Goal: Task Accomplishment & Management: Manage account settings

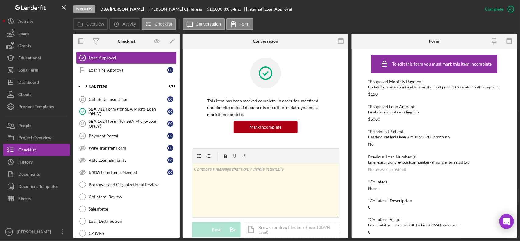
scroll to position [114, 0]
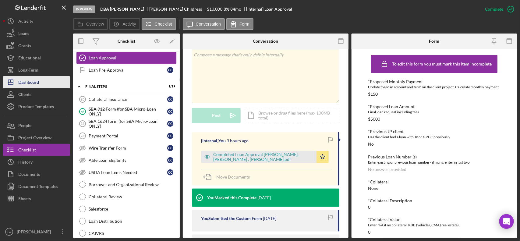
drag, startPoint x: 34, startPoint y: 80, endPoint x: 37, endPoint y: 80, distance: 3.4
click at [34, 80] on div "Dashboard" at bounding box center [28, 83] width 21 height 14
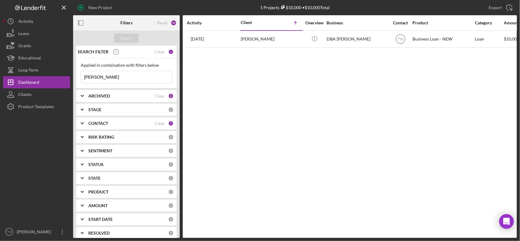
click at [126, 77] on input "[PERSON_NAME]" at bounding box center [126, 77] width 91 height 12
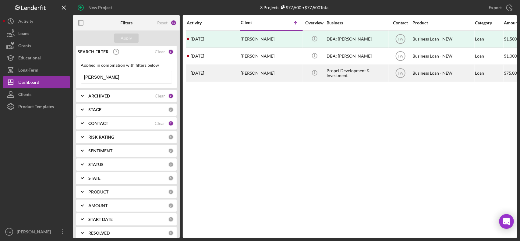
type input "[PERSON_NAME]"
click at [253, 73] on div "[PERSON_NAME]" at bounding box center [271, 73] width 61 height 16
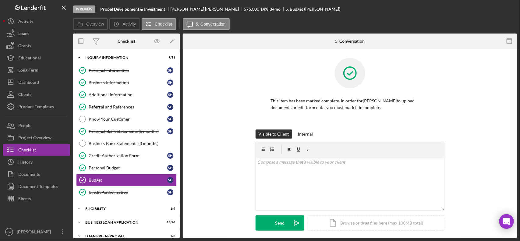
scroll to position [36, 0]
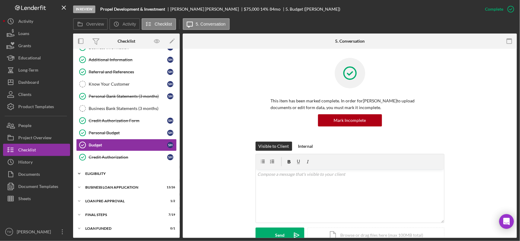
click at [107, 176] on div "ELIGIBILITY" at bounding box center [128, 174] width 87 height 4
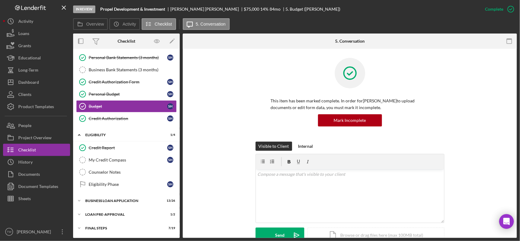
scroll to position [89, 0]
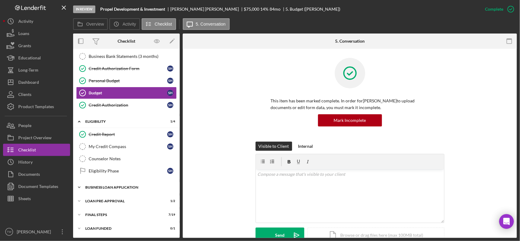
click at [104, 184] on div "Icon/Expander BUSINESS LOAN APPLICATION 13 / 26" at bounding box center [126, 187] width 107 height 12
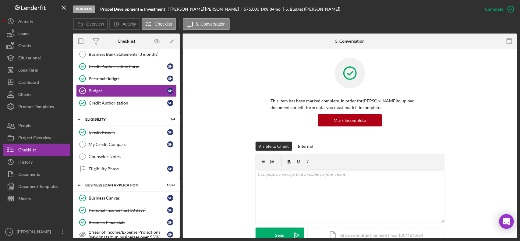
scroll to position [242, 0]
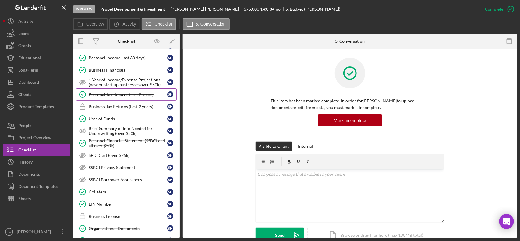
click at [116, 97] on div "Personal Tax Returns (Last 2 years)" at bounding box center [128, 94] width 79 height 5
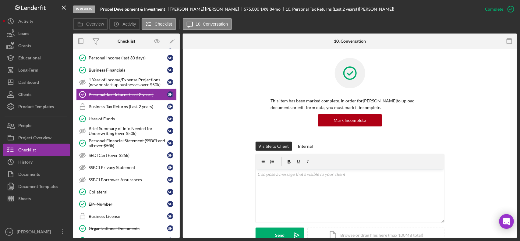
scroll to position [114, 0]
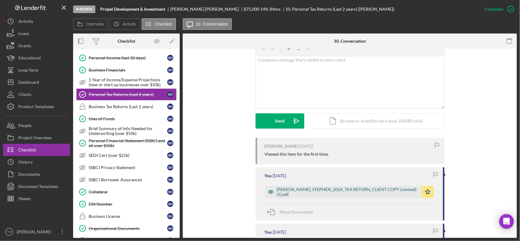
click at [337, 189] on div "[PERSON_NAME], STEPHEN_2024_TAX RETURN_CLIENT COPY (revised) (1).pdf" at bounding box center [348, 192] width 142 height 10
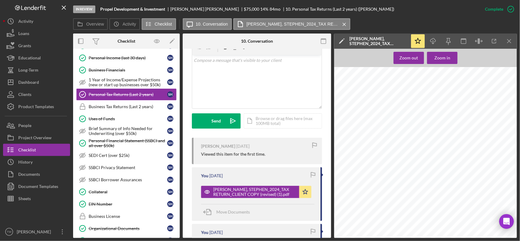
scroll to position [152, 0]
click at [436, 42] on icon "Icon/Download" at bounding box center [434, 41] width 14 height 14
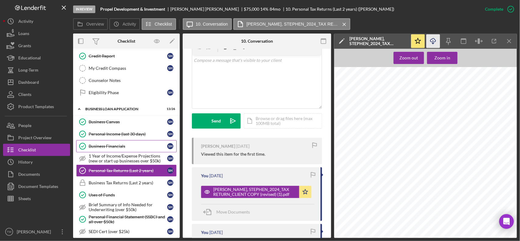
scroll to position [127, 0]
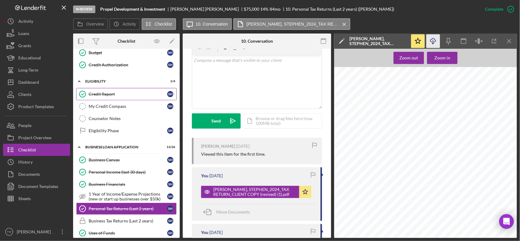
click at [108, 90] on link "Credit Report Credit Report S H" at bounding box center [126, 94] width 101 height 12
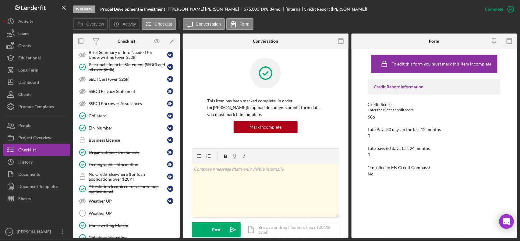
scroll to position [413, 0]
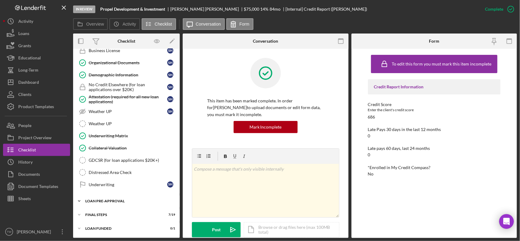
click at [122, 203] on div "Icon/Expander LOAN PRE-APPROVAL 1 / 2" at bounding box center [126, 201] width 107 height 12
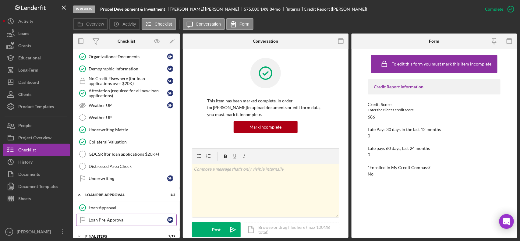
scroll to position [442, 0]
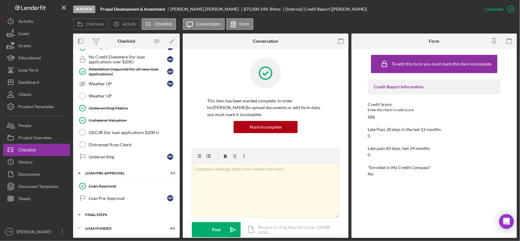
click at [112, 211] on div "Icon/Expander FINAL STEPS 7 / 19" at bounding box center [126, 215] width 107 height 12
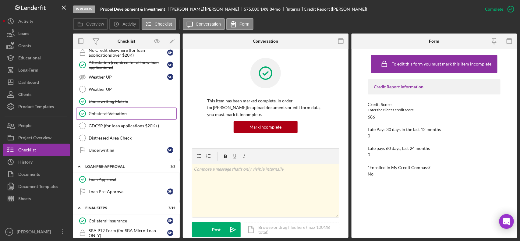
click at [131, 116] on div "Collateral Valuation" at bounding box center [133, 113] width 88 height 5
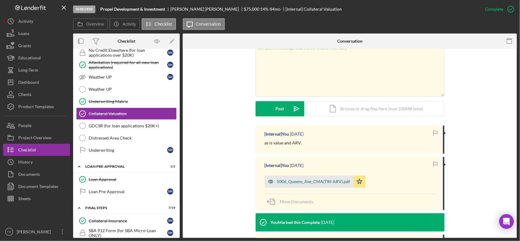
click at [310, 178] on div "5006_Queens_Ave_CMA(TW-ARV).pdf" at bounding box center [309, 182] width 89 height 12
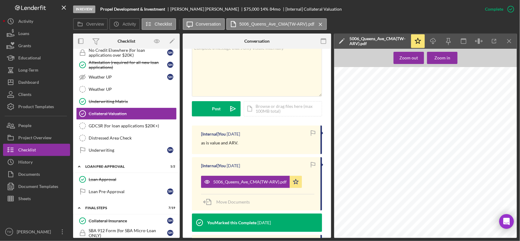
scroll to position [229, 0]
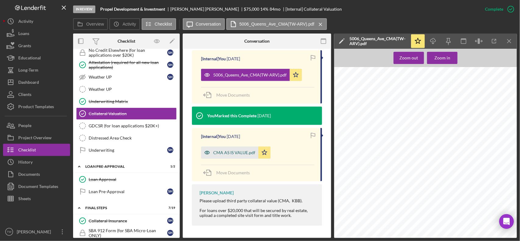
click at [242, 151] on div "CMA AS IS VALUE.pdf" at bounding box center [234, 152] width 42 height 5
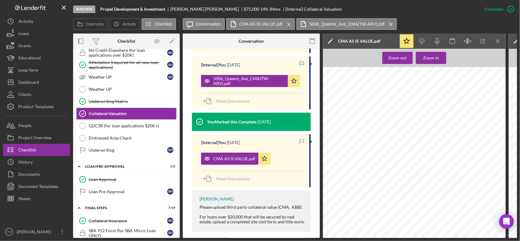
scroll to position [267, 0]
click at [260, 72] on div "5006_Queens_Ave_CMA(TW-ARV).pdf Icon/Star" at bounding box center [252, 79] width 102 height 15
click at [257, 76] on div "5006_Queens_Ave_CMA(TW-ARV).pdf" at bounding box center [249, 81] width 72 height 10
click at [258, 81] on div "[Internal] You [DATE] 5006_Queens_Ave_CMA(TW-ARV).pdf Icon/Star Move Documents" at bounding box center [251, 82] width 119 height 53
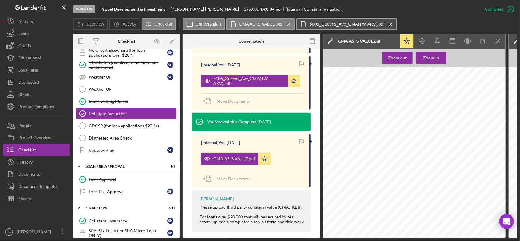
click at [345, 25] on label "5006_Queens_Ave_CMA(TW-ARV).pdf" at bounding box center [347, 24] width 75 height 5
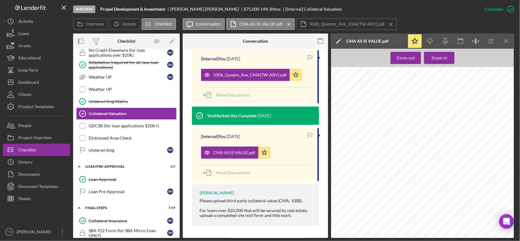
scroll to position [305, 0]
click at [388, 21] on icon "Icon/Menu Close" at bounding box center [391, 24] width 11 height 15
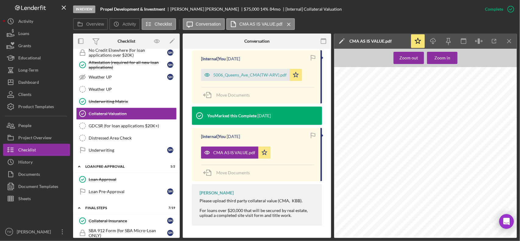
click at [285, 25] on icon "Icon/Menu Close" at bounding box center [289, 24] width 11 height 15
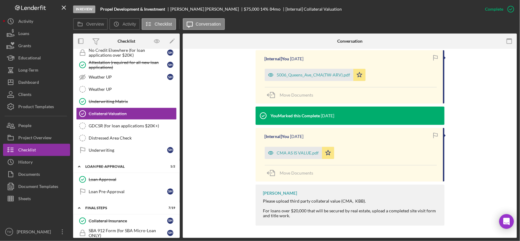
scroll to position [222, 0]
click at [307, 78] on div "5006_Queens_Ave_CMA(TW-ARV).pdf" at bounding box center [309, 75] width 89 height 12
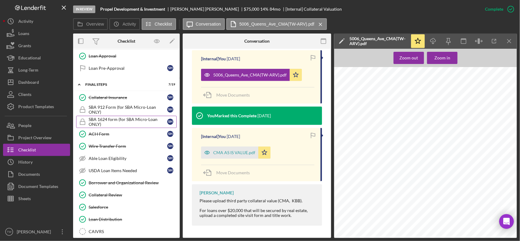
scroll to position [527, 0]
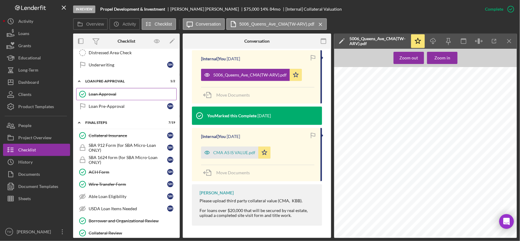
click at [112, 97] on div "Loan Approval" at bounding box center [133, 94] width 88 height 5
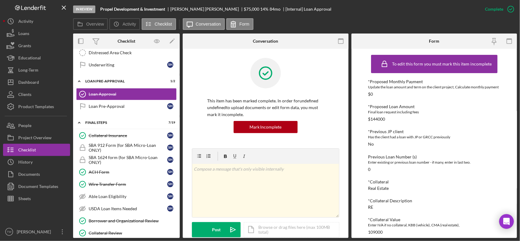
scroll to position [152, 0]
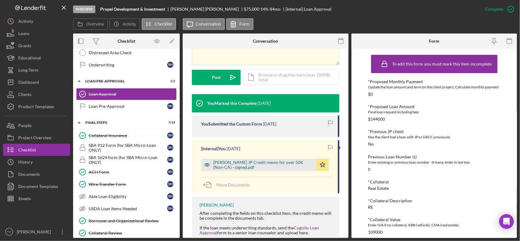
click at [248, 165] on div "[PERSON_NAME] JP Credit memo for over 50K (Non-CA) - signed.pdf" at bounding box center [263, 165] width 100 height 10
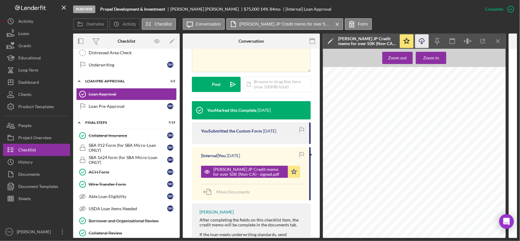
click at [426, 42] on icon "Icon/Download" at bounding box center [422, 41] width 14 height 14
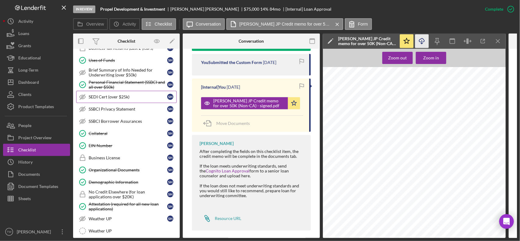
scroll to position [262, 0]
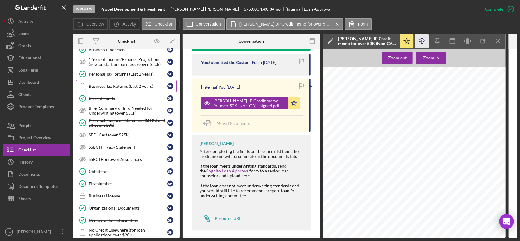
drag, startPoint x: 123, startPoint y: 78, endPoint x: 121, endPoint y: 95, distance: 17.1
click at [123, 76] on div "Personal Tax Returns (Last 2 years)" at bounding box center [128, 74] width 79 height 5
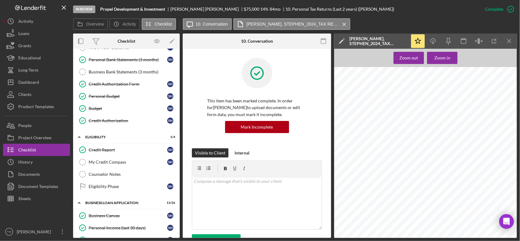
scroll to position [186, 0]
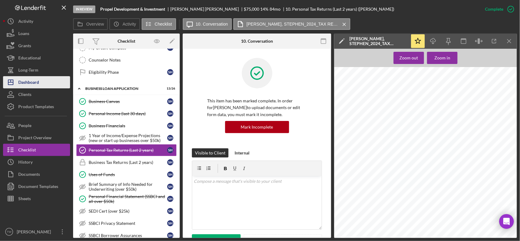
click at [31, 84] on div "Dashboard" at bounding box center [28, 83] width 21 height 14
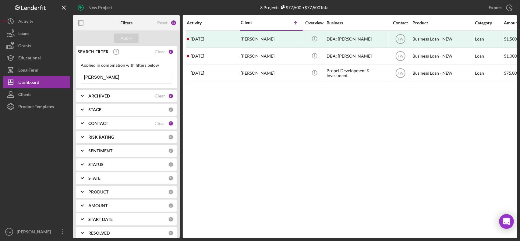
click at [116, 78] on input "[PERSON_NAME]" at bounding box center [126, 77] width 91 height 12
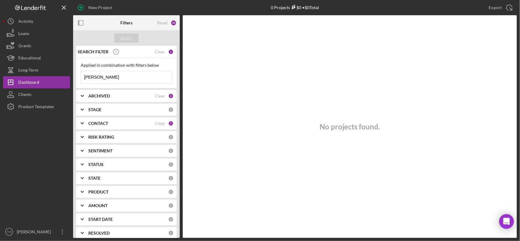
click at [83, 96] on polyline at bounding box center [82, 95] width 2 height 1
click at [83, 97] on icon "Icon/Expander" at bounding box center [82, 95] width 15 height 15
click at [90, 121] on b "CONTACT" at bounding box center [98, 123] width 20 height 5
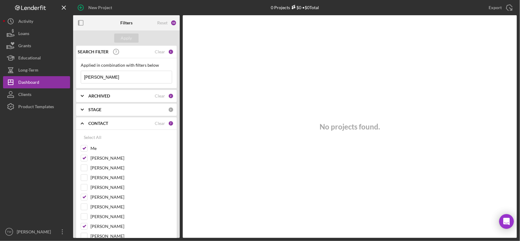
click at [117, 81] on input "[PERSON_NAME]" at bounding box center [126, 77] width 91 height 12
click at [107, 98] on b "ARCHIVED" at bounding box center [99, 96] width 22 height 5
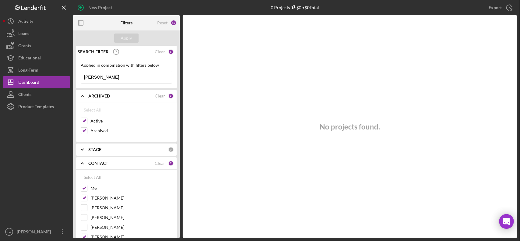
click at [107, 98] on b "ARCHIVED" at bounding box center [99, 96] width 22 height 5
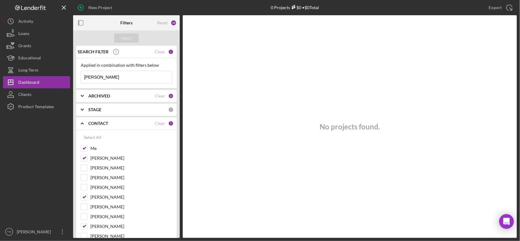
click at [104, 110] on div "STAGE" at bounding box center [128, 109] width 80 height 5
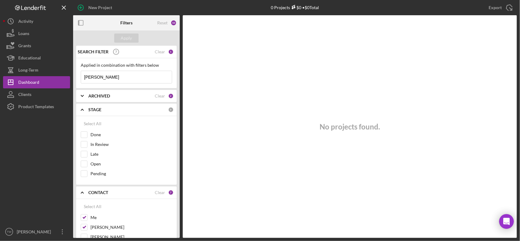
click at [104, 110] on div "STAGE" at bounding box center [128, 109] width 80 height 5
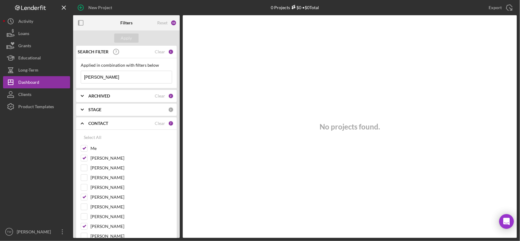
click at [108, 123] on b "CONTACT" at bounding box center [98, 123] width 20 height 5
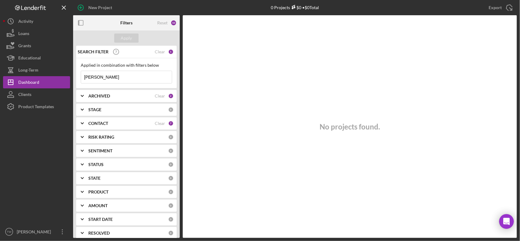
click at [128, 78] on input "[PERSON_NAME]" at bounding box center [126, 77] width 91 height 12
type input "t"
type input "nehemiah"
click at [98, 95] on b "ARCHIVED" at bounding box center [99, 96] width 22 height 5
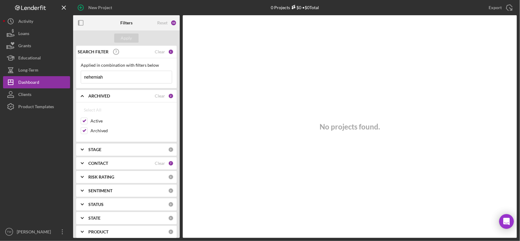
click at [94, 154] on div "STAGE 0" at bounding box center [130, 150] width 85 height 12
click at [98, 151] on b "STAGE" at bounding box center [94, 149] width 13 height 5
click at [101, 165] on b "CONTACT" at bounding box center [98, 163] width 20 height 5
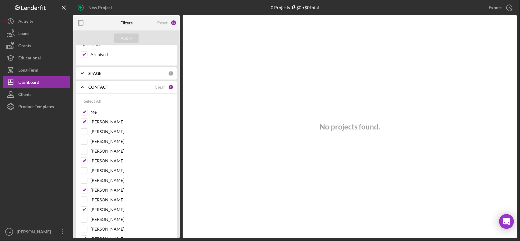
scroll to position [229, 0]
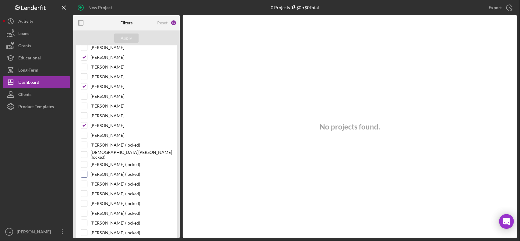
click at [91, 177] on label "[PERSON_NAME] (locked)" at bounding box center [131, 174] width 82 height 6
click at [87, 177] on input "[PERSON_NAME] (locked)" at bounding box center [84, 174] width 6 height 6
checkbox input "true"
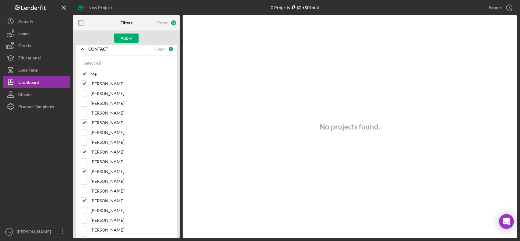
scroll to position [0, 0]
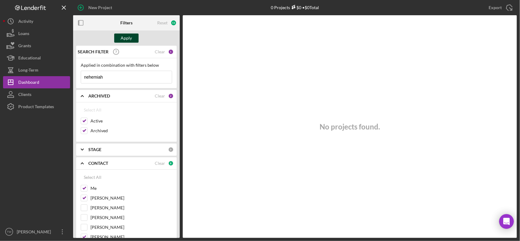
click at [126, 39] on div "Apply" at bounding box center [126, 38] width 11 height 9
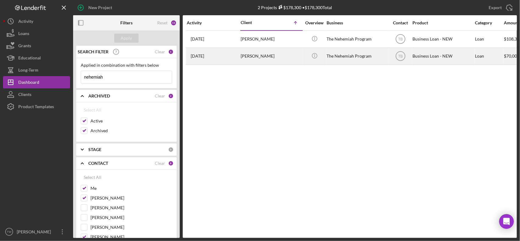
click at [196, 63] on div "[DATE] [PERSON_NAME]" at bounding box center [213, 56] width 53 height 16
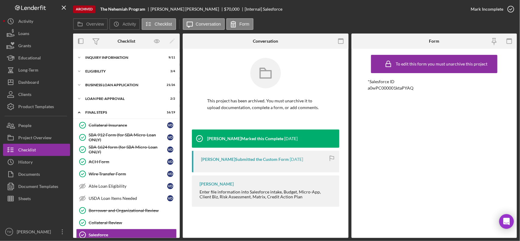
scroll to position [135, 0]
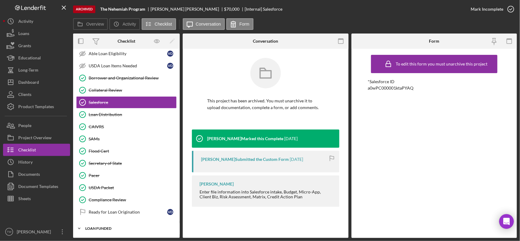
click at [104, 227] on div "LOAN FUNDED" at bounding box center [128, 229] width 87 height 4
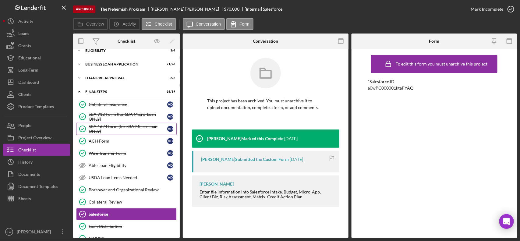
scroll to position [0, 0]
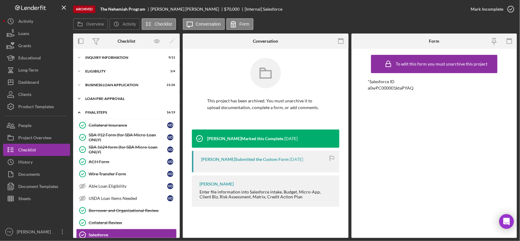
click at [98, 103] on div "Icon/Expander LOAN PRE-APPROVAL 2 / 2" at bounding box center [126, 99] width 107 height 12
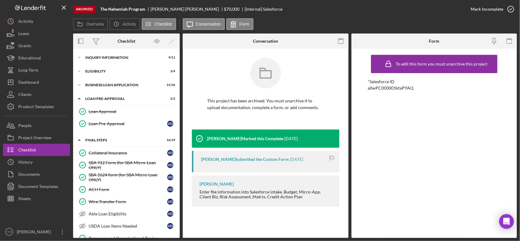
click at [107, 78] on div "Icon/Expander INQUIRY INFORMATION 9 / 11 Icon/Expander ELIGIBILITY 3 / 4 Icon/E…" at bounding box center [126, 231] width 107 height 359
drag, startPoint x: 105, startPoint y: 85, endPoint x: 108, endPoint y: 73, distance: 12.4
click at [105, 84] on div "BUSINESS LOAN APPLICATION" at bounding box center [122, 85] width 75 height 4
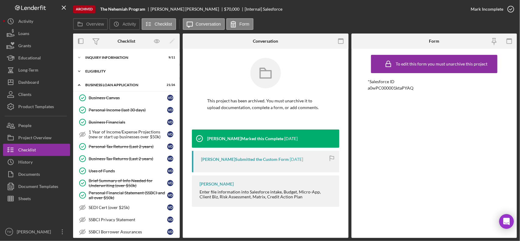
click at [108, 73] on div "ELIGIBILITY" at bounding box center [128, 71] width 87 height 4
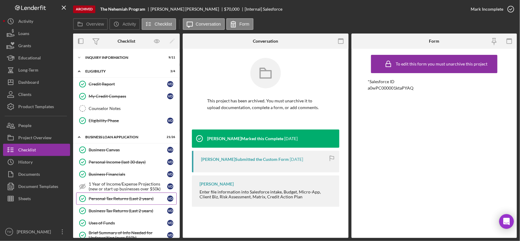
click at [130, 200] on div "Personal Tax Returns (Last 2 years)" at bounding box center [128, 198] width 79 height 5
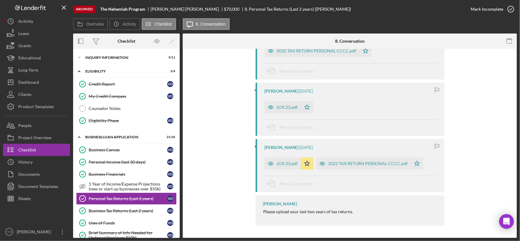
scroll to position [87, 0]
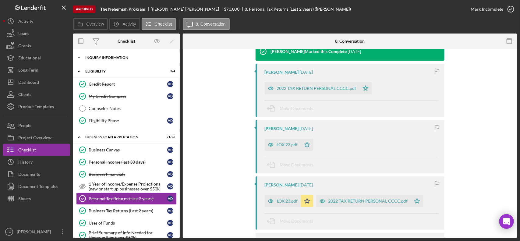
click at [112, 55] on div "Icon/Expander INQUIRY INFORMATION 9 / 11" at bounding box center [126, 57] width 107 height 12
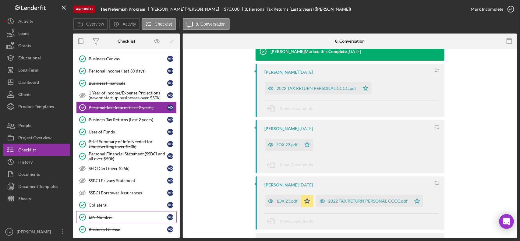
scroll to position [305, 0]
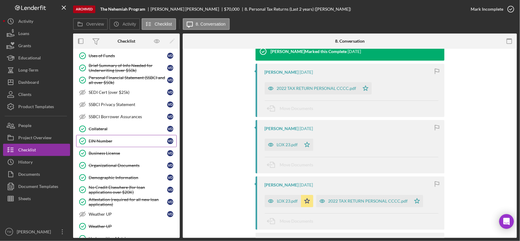
drag, startPoint x: 110, startPoint y: 145, endPoint x: 145, endPoint y: 145, distance: 35.0
click at [110, 144] on div "EIN Number" at bounding box center [128, 141] width 79 height 5
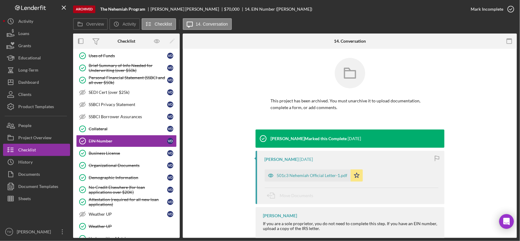
scroll to position [13, 0]
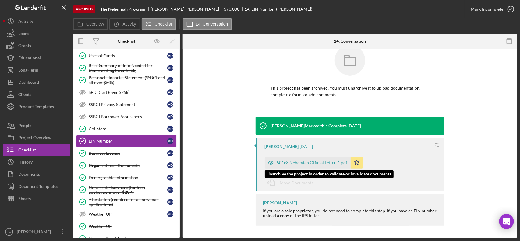
click at [321, 166] on div "501c3 Nehemiah Official Letter-1.pdf" at bounding box center [308, 163] width 86 height 12
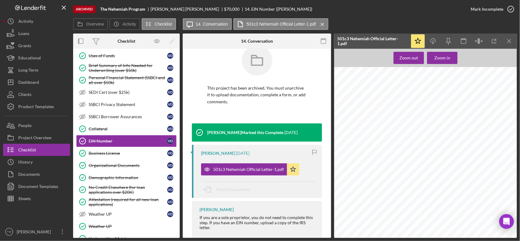
scroll to position [0, 0]
click at [434, 37] on icon "Icon/Download" at bounding box center [434, 41] width 14 height 14
